Goal: Communication & Community: Answer question/provide support

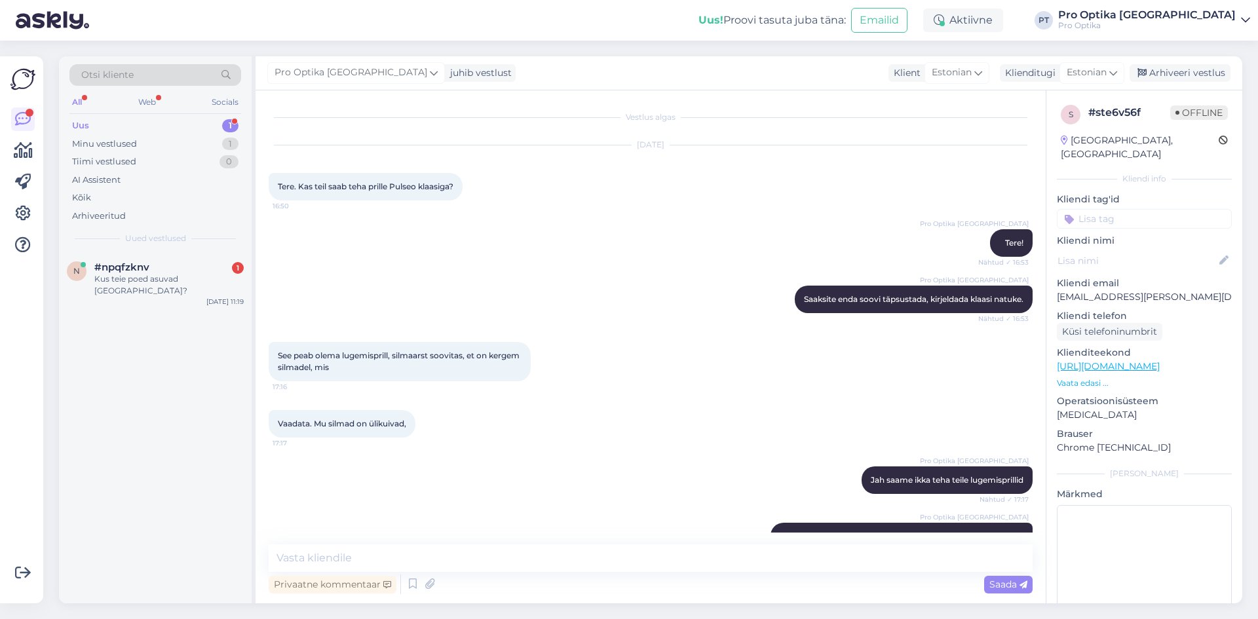
scroll to position [44, 0]
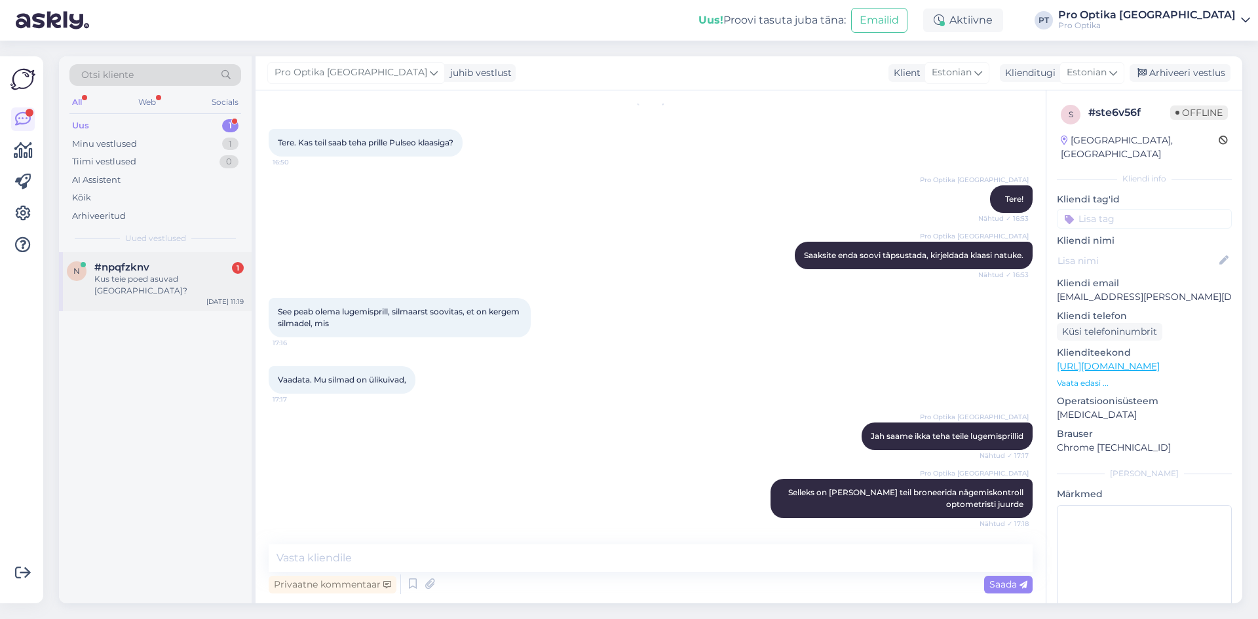
click at [173, 269] on div "#npqfzknv 1" at bounding box center [168, 267] width 149 height 12
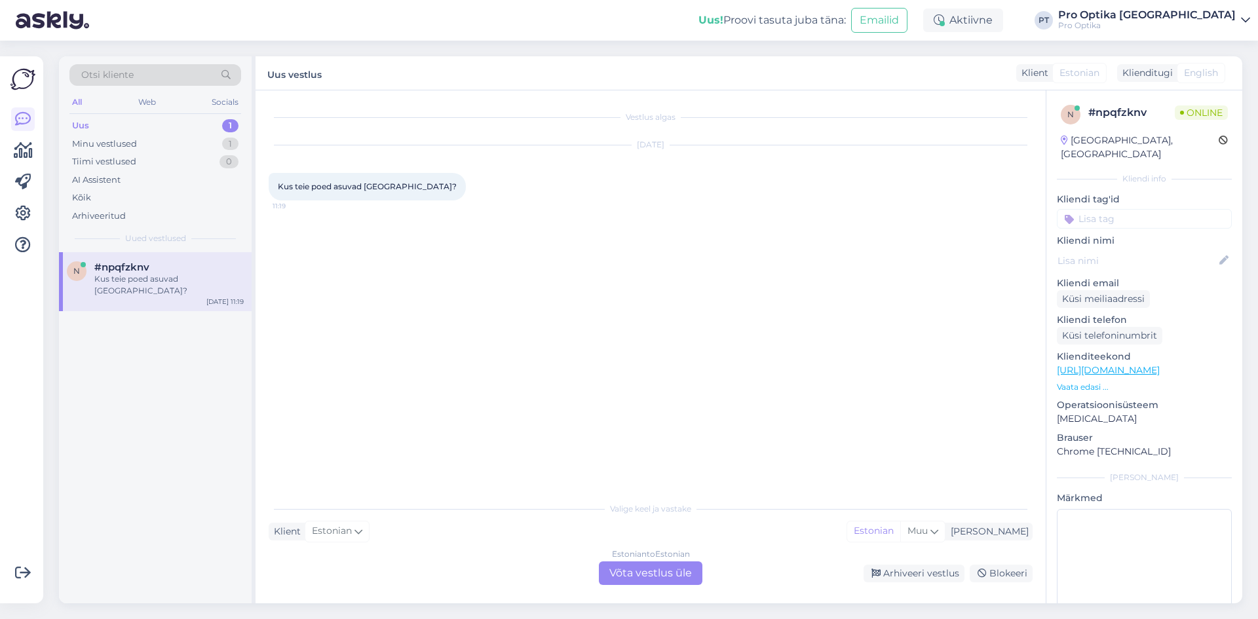
click at [701, 568] on div "Estonian to Estonian Võta vestlus üle" at bounding box center [651, 574] width 104 height 24
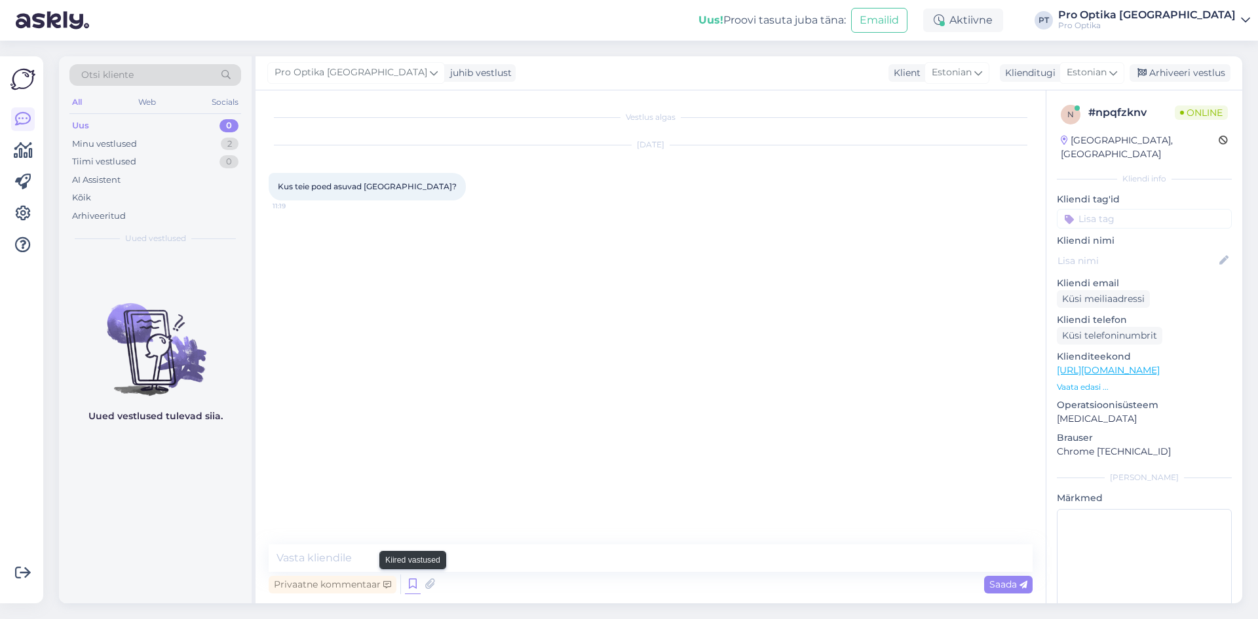
click at [418, 583] on icon at bounding box center [413, 585] width 16 height 20
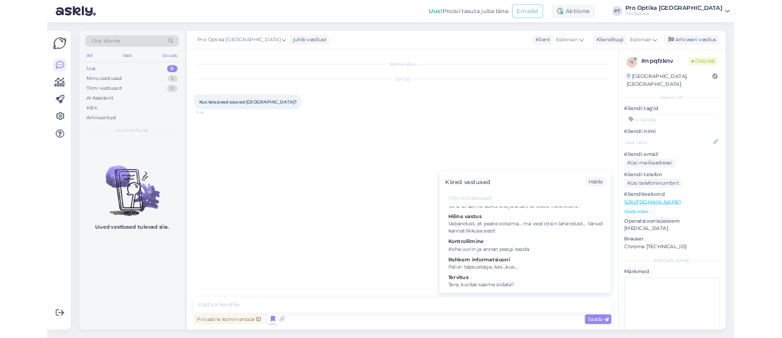
scroll to position [515, 0]
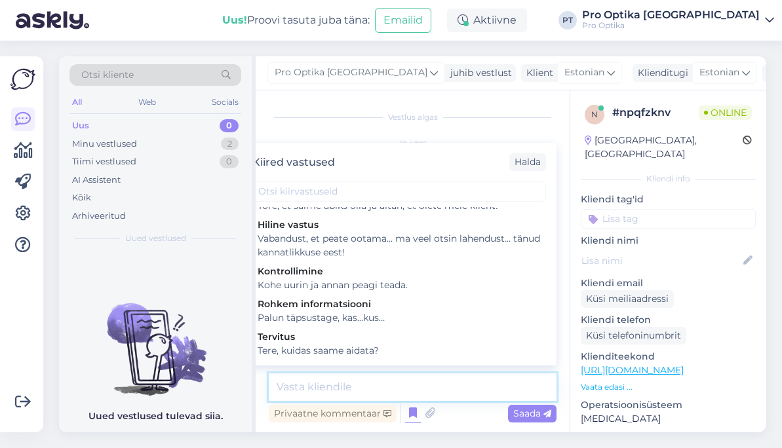
click at [297, 389] on textarea at bounding box center [413, 388] width 288 height 28
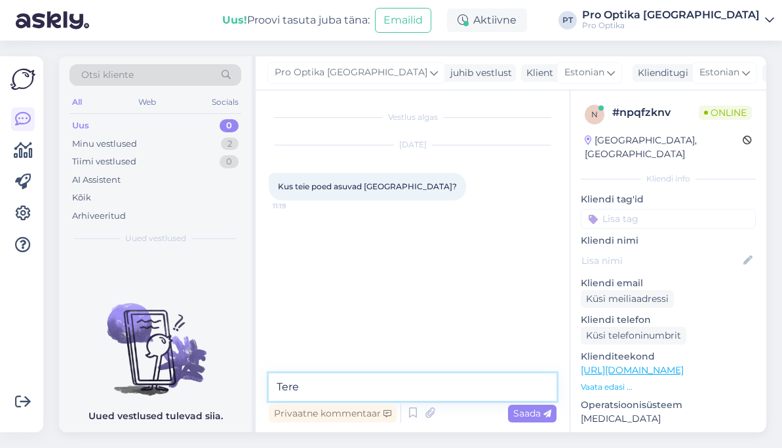
type textarea "Tere!"
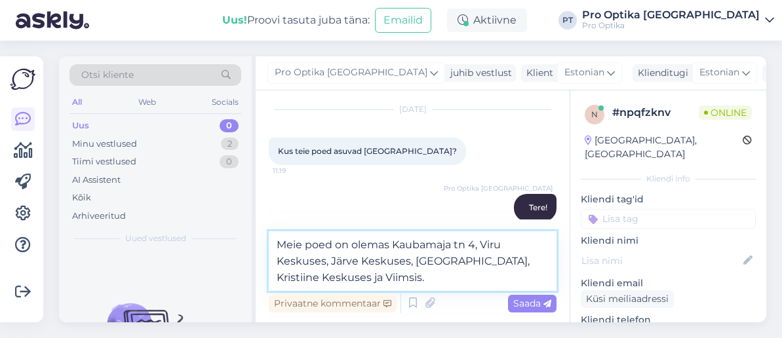
scroll to position [52, 0]
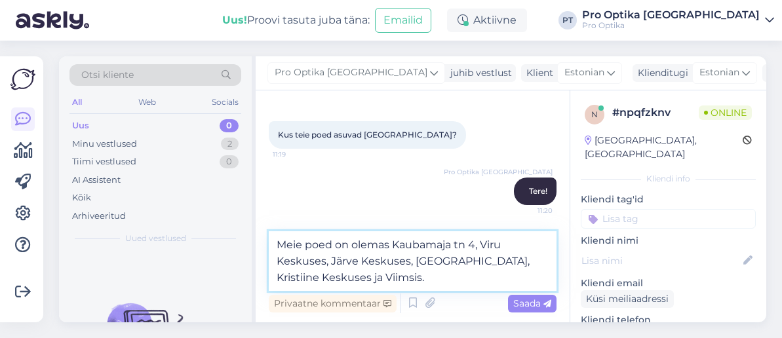
click at [391, 246] on textarea "Meie poed on olemas Kaubamaja tn 4, Viru Keskuses, Järve Keskuses, [GEOGRAPHIC_…" at bounding box center [413, 261] width 288 height 60
click at [539, 248] on textarea "Meie poed on olemas kesklinnas [GEOGRAPHIC_DATA] [GEOGRAPHIC_DATA], [GEOGRAPHIC…" at bounding box center [413, 261] width 288 height 60
click at [349, 263] on textarea "Meie poed on olemas kesklinnas [GEOGRAPHIC_DATA] tn 4 ja [GEOGRAPHIC_DATA], Jär…" at bounding box center [413, 261] width 288 height 60
type textarea "Meie poed on olemas kesklinnas [GEOGRAPHIC_DATA] tn 4 ja [GEOGRAPHIC_DATA], sii…"
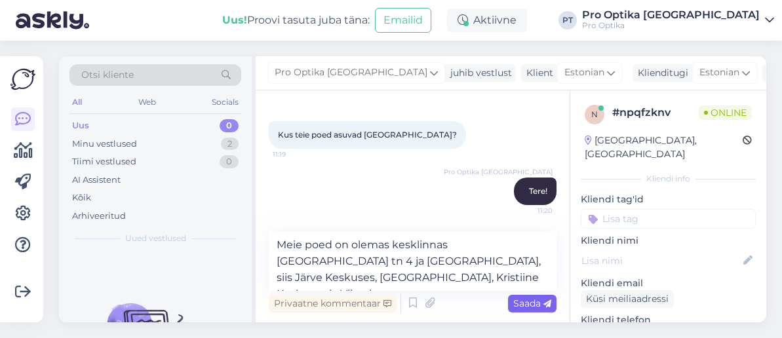
click at [531, 307] on span "Saada" at bounding box center [532, 304] width 38 height 12
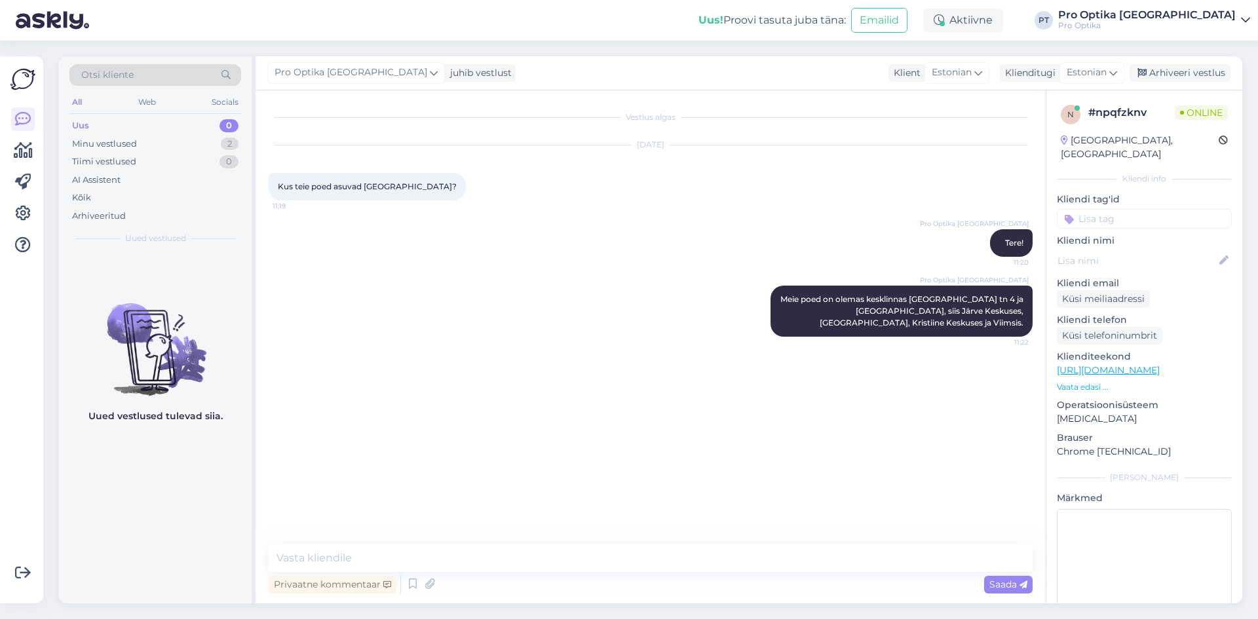
scroll to position [0, 0]
